Goal: Task Accomplishment & Management: Complete application form

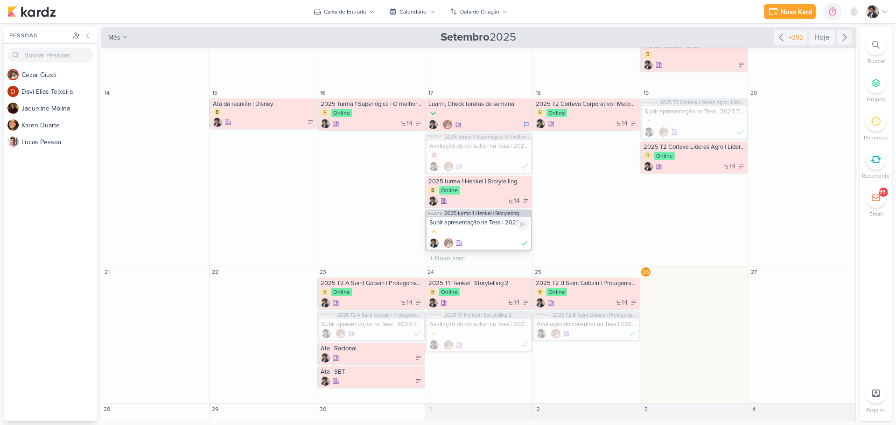
scroll to position [196, 0]
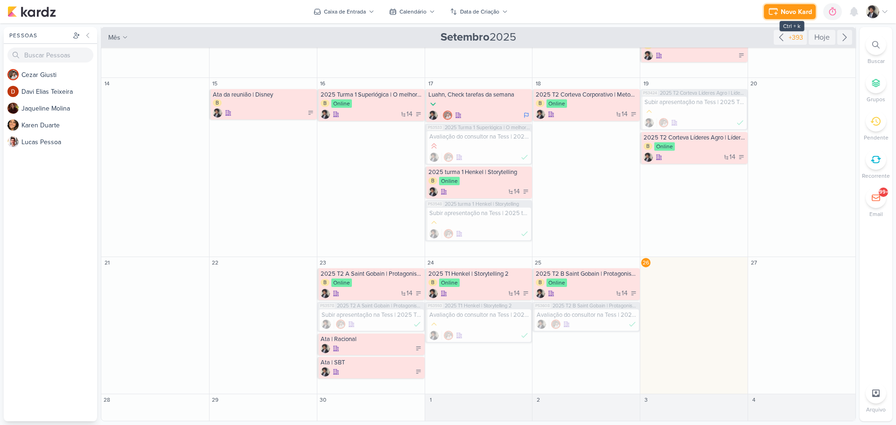
click at [796, 10] on div "Novo Kard" at bounding box center [796, 12] width 31 height 10
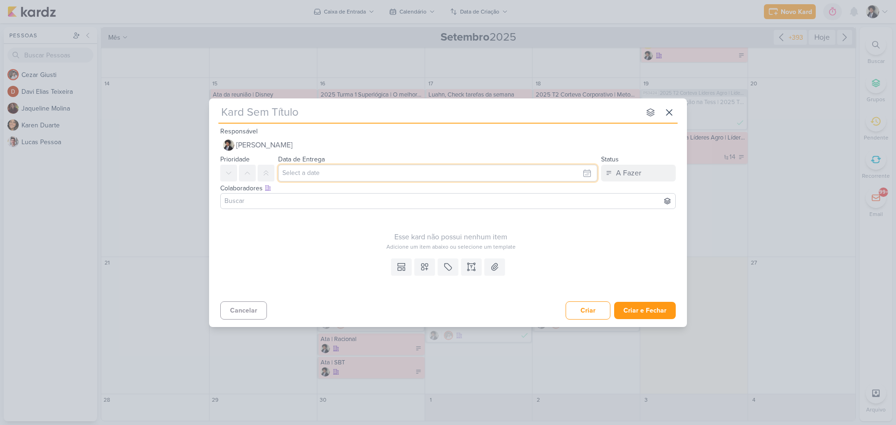
click at [313, 172] on input "text" at bounding box center [437, 173] width 319 height 17
click at [576, 263] on div "26" at bounding box center [570, 262] width 14 height 14
type input "[DATE] 23:59"
click at [309, 122] on div "nenhum grupo disponível esc" at bounding box center [447, 111] width 459 height 25
click at [402, 271] on icon at bounding box center [401, 266] width 9 height 9
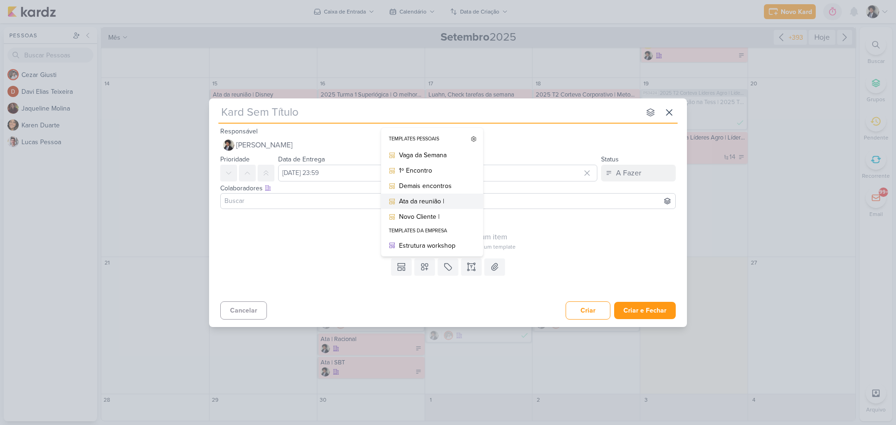
click at [444, 201] on div "Ata da reunião |" at bounding box center [435, 202] width 73 height 10
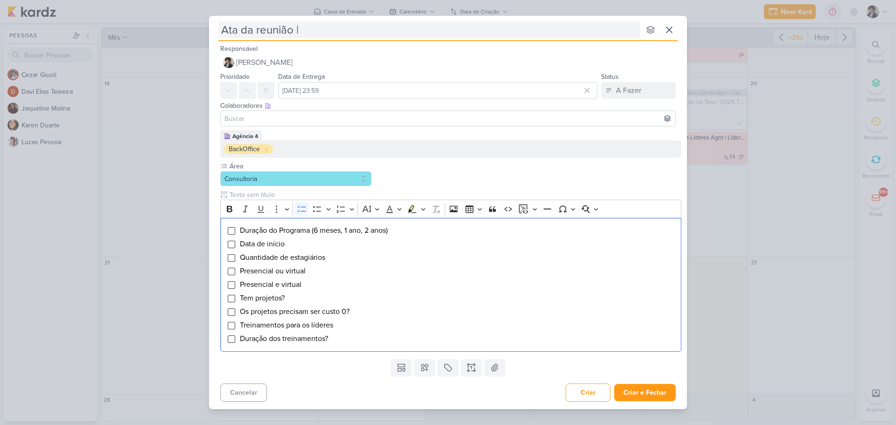
click at [345, 35] on input "Ata da reunião |" at bounding box center [429, 29] width 422 height 17
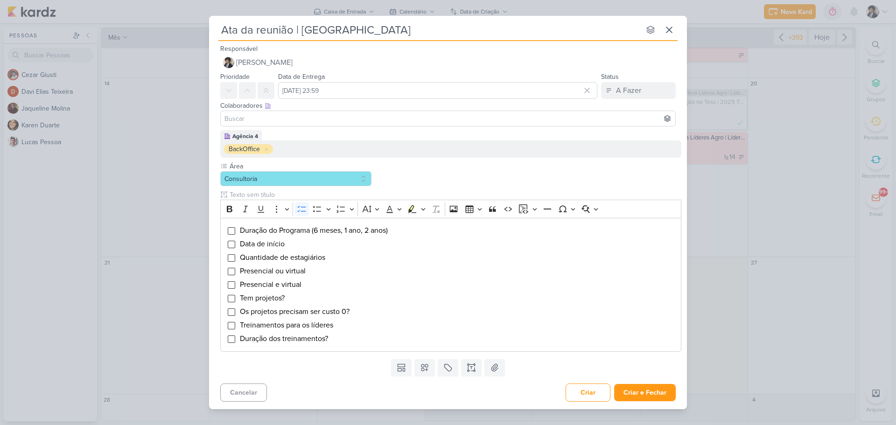
type input "Ata da reunião | [GEOGRAPHIC_DATA]"
click at [215, 127] on div "Colaboradores Este kard pode ser visível a usuários da sua organização Este kar…" at bounding box center [448, 114] width 478 height 31
click at [404, 231] on li "Duração do Programa (6 meses, 1 ano, 2 anos)" at bounding box center [458, 230] width 437 height 11
click at [419, 231] on span "Duração do Programa (6 meses, 1 ano, 2 anos) Apreniz e" at bounding box center [331, 230] width 182 height 9
click at [417, 231] on span "Duração do Programa (6 meses, 1 ano, 2 anos) Apreniz 78 e" at bounding box center [335, 230] width 191 height 9
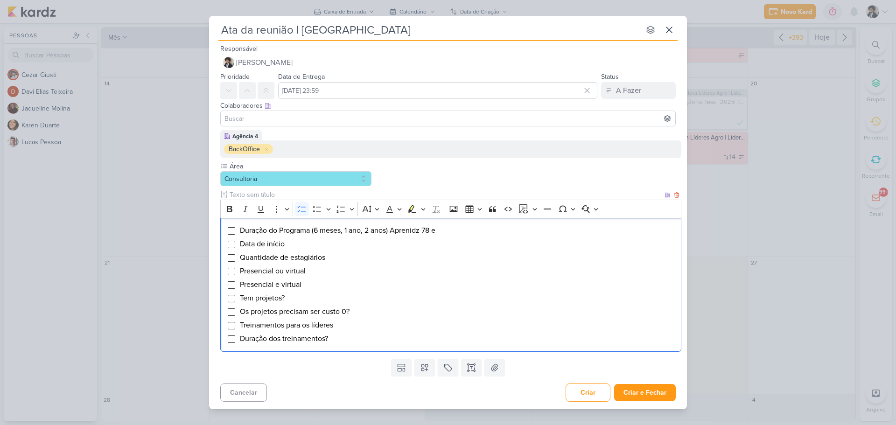
click at [431, 231] on span "Duração do Programa (6 meses, 1 ano, 2 anos) Aprenidz 78 e" at bounding box center [338, 230] width 196 height 9
click at [420, 229] on span "Duração do Programa (6 meses, 1 ano, 2 anos) Aprenidz 32e" at bounding box center [337, 230] width 194 height 9
click at [435, 232] on span "Duração do Programa (6 meses, 1 ano, 2 anos) AprenDIz 32e" at bounding box center [337, 230] width 195 height 9
click at [419, 230] on span "Duração do Programa (6 meses, 1 ano, 2 anos) AprenDIz 32" at bounding box center [335, 230] width 191 height 9
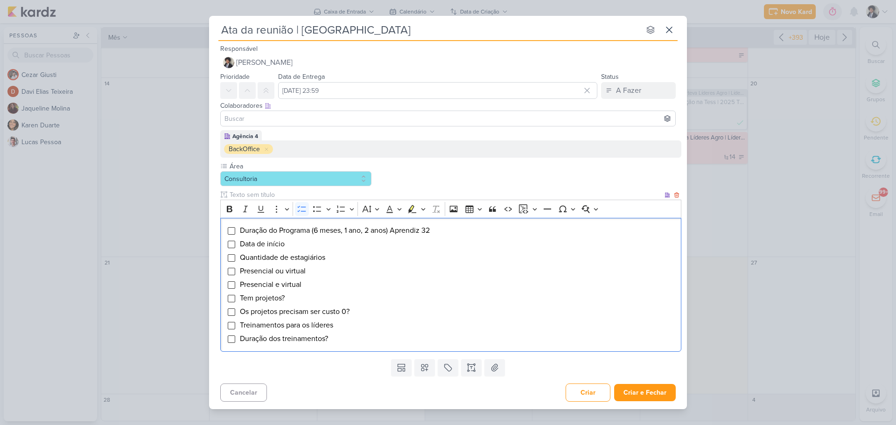
click at [444, 232] on li "Duração do Programa (6 meses, 1 ano, 2 anos) Aprendiz 32" at bounding box center [458, 230] width 437 height 11
click at [310, 258] on span "Quantidade de estagiários" at bounding box center [282, 257] width 85 height 9
click at [417, 231] on span "Duração do Programa (6 meses, 1 ano, 2 anos) Aprendiz 32" at bounding box center [335, 230] width 190 height 9
copy span "Aprendiz"
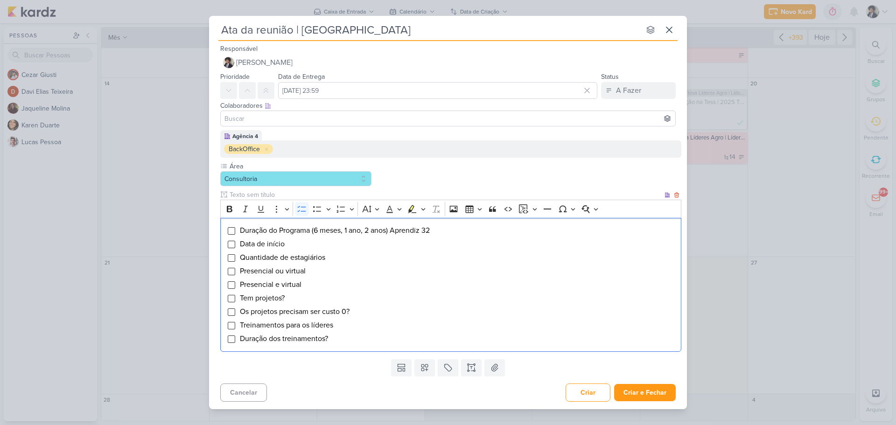
click at [306, 261] on span "Quantidade de estagiários" at bounding box center [282, 257] width 85 height 9
drag, startPoint x: 396, startPoint y: 232, endPoint x: 470, endPoint y: 236, distance: 73.9
click at [470, 236] on li "Duração do Programa (6 meses, 1 ano, 2 anos) Aprendiz 32" at bounding box center [458, 230] width 437 height 11
click at [358, 260] on li "Quantidade de Aprendizes - 32" at bounding box center [458, 257] width 437 height 11
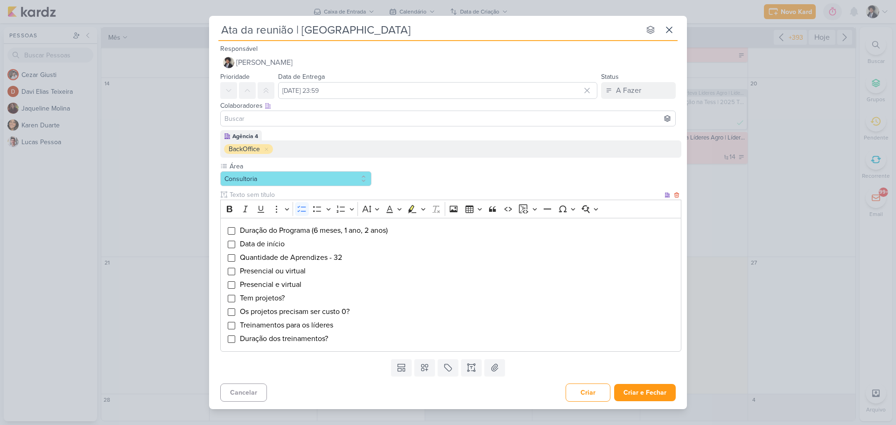
click at [347, 232] on span "Duração do Programa (6 meses, 1 ano, 2 anos)" at bounding box center [314, 230] width 148 height 9
drag, startPoint x: 368, startPoint y: 232, endPoint x: 317, endPoint y: 230, distance: 51.4
click at [317, 230] on span "Duração do Programa (6 meses, 1 ano, 2 anos)" at bounding box center [314, 230] width 148 height 9
click at [337, 231] on span "Duração do Programa (2 anos)" at bounding box center [288, 230] width 97 height 9
click at [380, 231] on li "Duração do Programa (2 anos estagio)" at bounding box center [458, 230] width 437 height 11
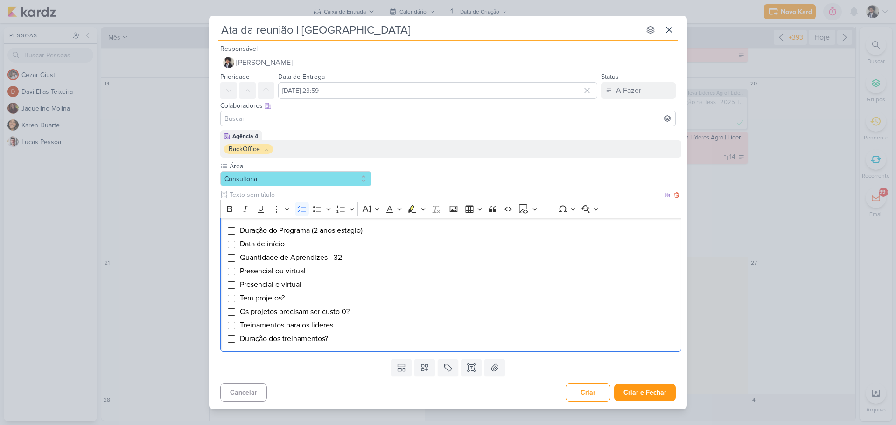
click at [290, 298] on li "Tem projetos?" at bounding box center [458, 298] width 437 height 11
click at [231, 297] on input "Editor editing area: main" at bounding box center [231, 298] width 7 height 7
click at [229, 232] on input "Editor editing area: main" at bounding box center [231, 230] width 7 height 7
click at [229, 260] on input "Editor editing area: main" at bounding box center [231, 257] width 7 height 7
click at [257, 285] on span "Presencial e virtual" at bounding box center [271, 284] width 62 height 9
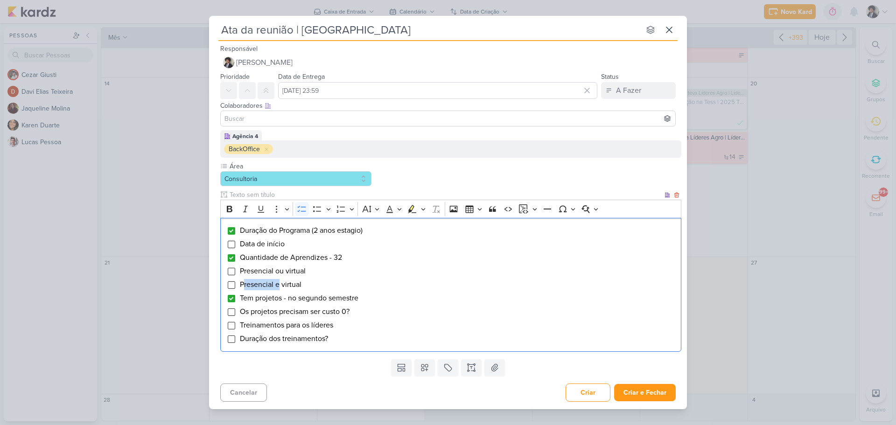
click at [257, 285] on span "Presencial e virtual" at bounding box center [271, 284] width 62 height 9
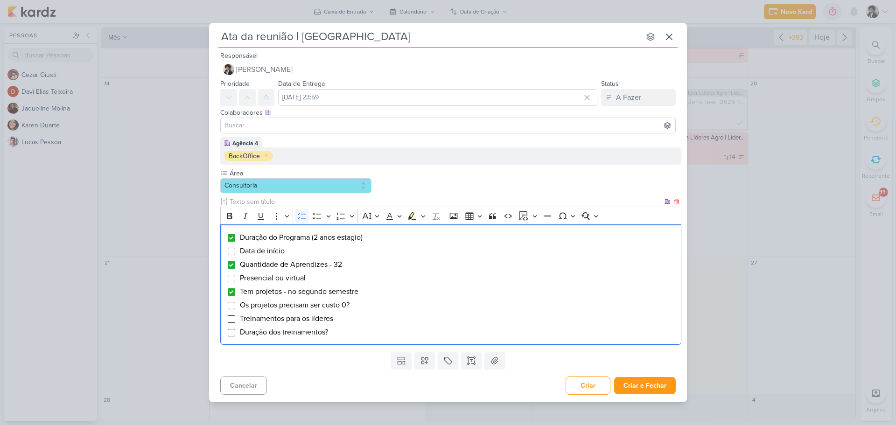
click at [297, 251] on li "Data de início" at bounding box center [458, 251] width 437 height 11
click at [232, 250] on input "Editor editing area: main" at bounding box center [231, 251] width 7 height 7
click at [353, 267] on li "Quantidade de Aprendizes - 32" at bounding box center [458, 264] width 437 height 11
click at [341, 261] on span "Quantidade de Aprendizes - 32 estgiários 25" at bounding box center [313, 264] width 146 height 9
click at [345, 262] on span "Quantidade de Aprendizes - 32 estgiários 25" at bounding box center [313, 264] width 146 height 9
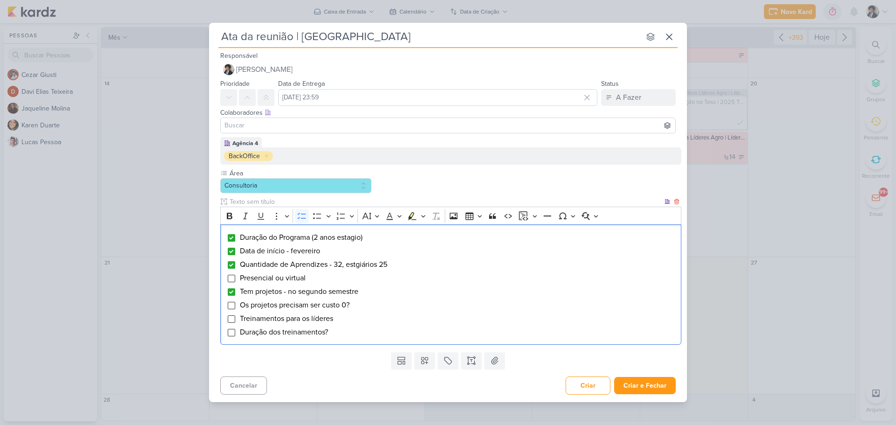
click at [359, 262] on span "Quantidade de Aprendizes - 32, estgiários 25" at bounding box center [314, 264] width 148 height 9
click at [409, 261] on li "Quantidade de Aprendizes - 32, estagiários 25" at bounding box center [458, 264] width 437 height 11
click at [326, 305] on span "Os projetos precisam ser custo 0?" at bounding box center [295, 305] width 110 height 9
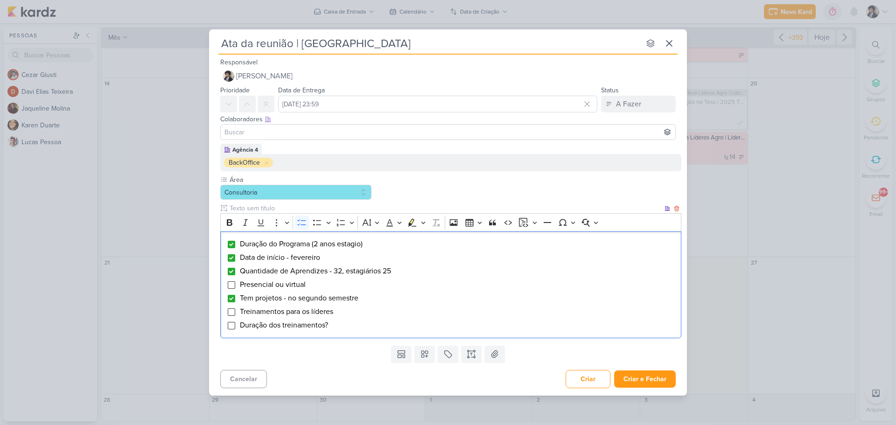
click at [338, 326] on li "Duração dos treinamentos?" at bounding box center [458, 325] width 437 height 11
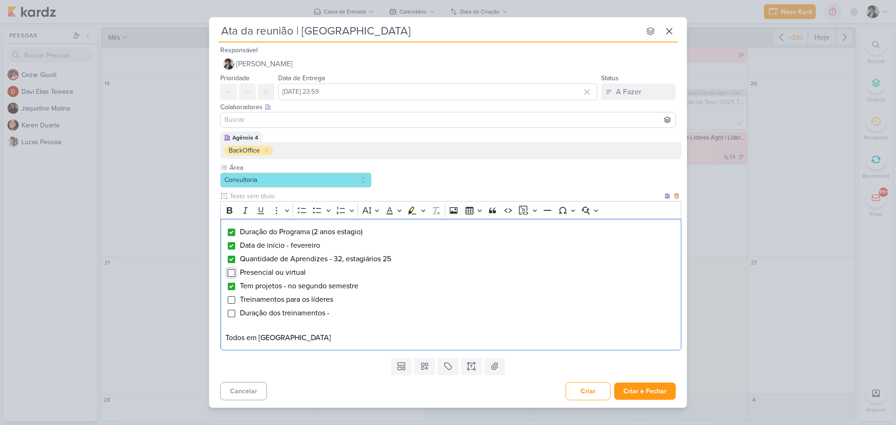
click at [230, 272] on input "Editor editing area: main" at bounding box center [231, 272] width 7 height 7
drag, startPoint x: 278, startPoint y: 274, endPoint x: 354, endPoint y: 274, distance: 75.6
click at [354, 274] on li "Presencial ou virtual" at bounding box center [458, 272] width 437 height 11
click at [341, 315] on li "Duração dos treinamentos -" at bounding box center [458, 313] width 437 height 11
click at [230, 314] on input "Editor editing area: main" at bounding box center [231, 313] width 7 height 7
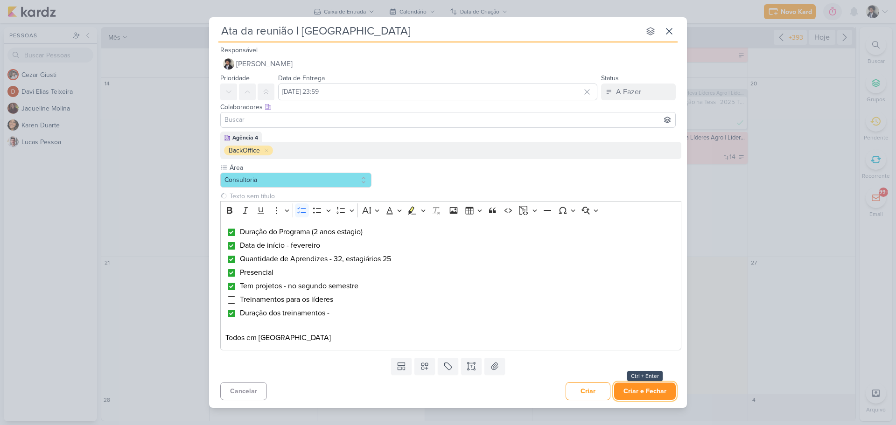
click at [642, 388] on button "Criar e Fechar" at bounding box center [645, 391] width 62 height 17
